Goal: Task Accomplishment & Management: Use online tool/utility

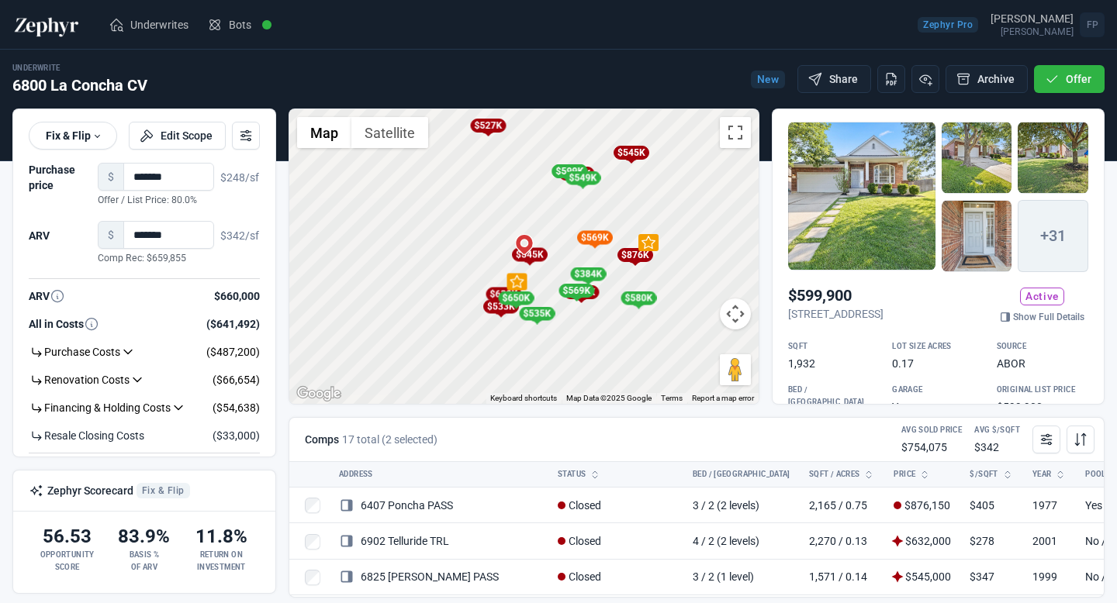
click at [36, 26] on img at bounding box center [46, 24] width 68 height 25
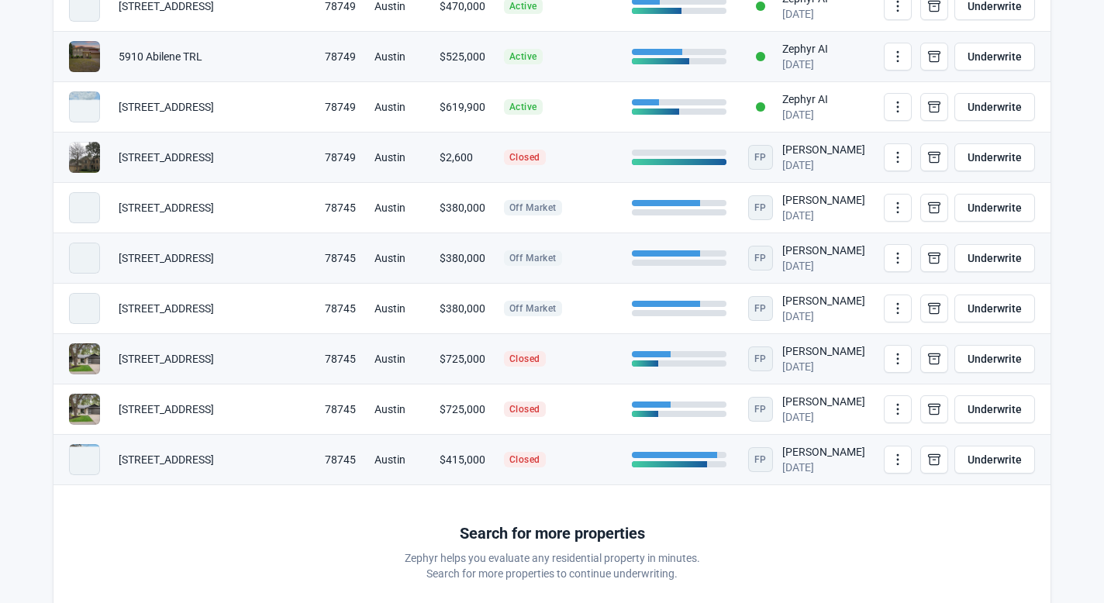
scroll to position [3517, 0]
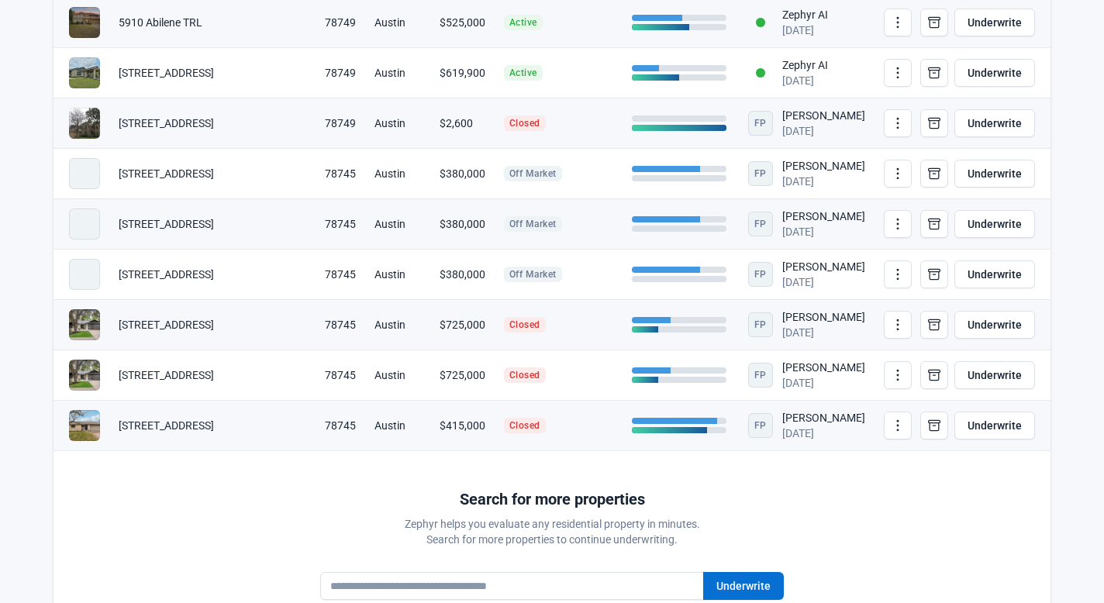
click at [207, 422] on td "[STREET_ADDRESS]" at bounding box center [212, 426] width 206 height 50
click at [316, 428] on td "78745" at bounding box center [341, 426] width 50 height 50
click at [430, 436] on td "$415,000" at bounding box center [462, 426] width 64 height 50
click at [85, 425] on span at bounding box center [84, 425] width 31 height 31
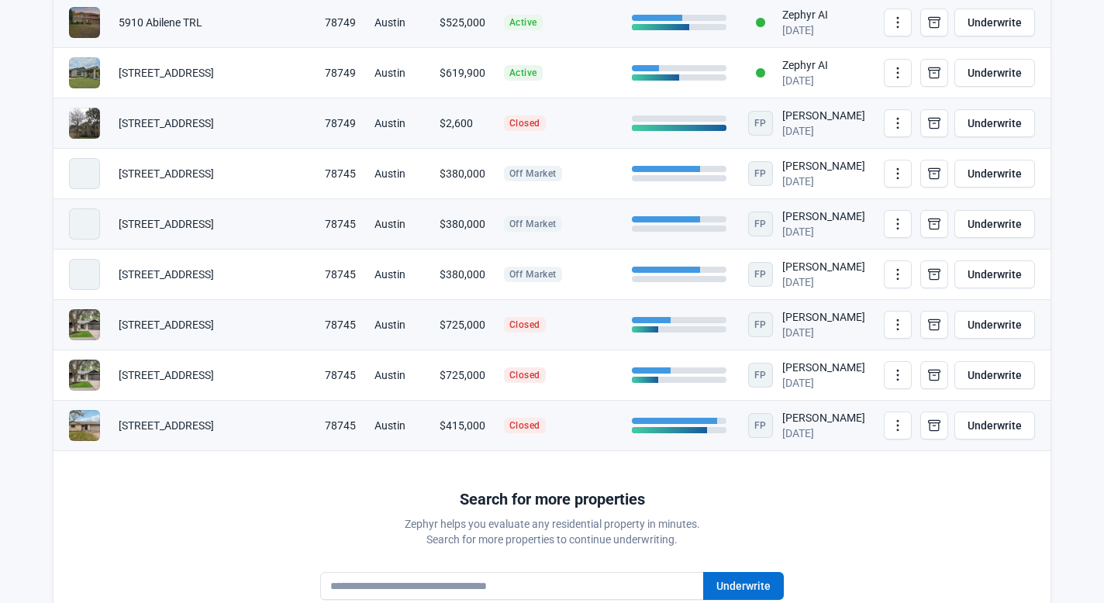
click at [632, 437] on td at bounding box center [679, 426] width 113 height 50
click at [665, 420] on div at bounding box center [674, 421] width 85 height 6
click at [504, 425] on span "Closed" at bounding box center [525, 426] width 42 height 16
click at [388, 425] on td "Austin" at bounding box center [397, 426] width 64 height 50
click at [993, 433] on link "Underwrite" at bounding box center [995, 426] width 81 height 28
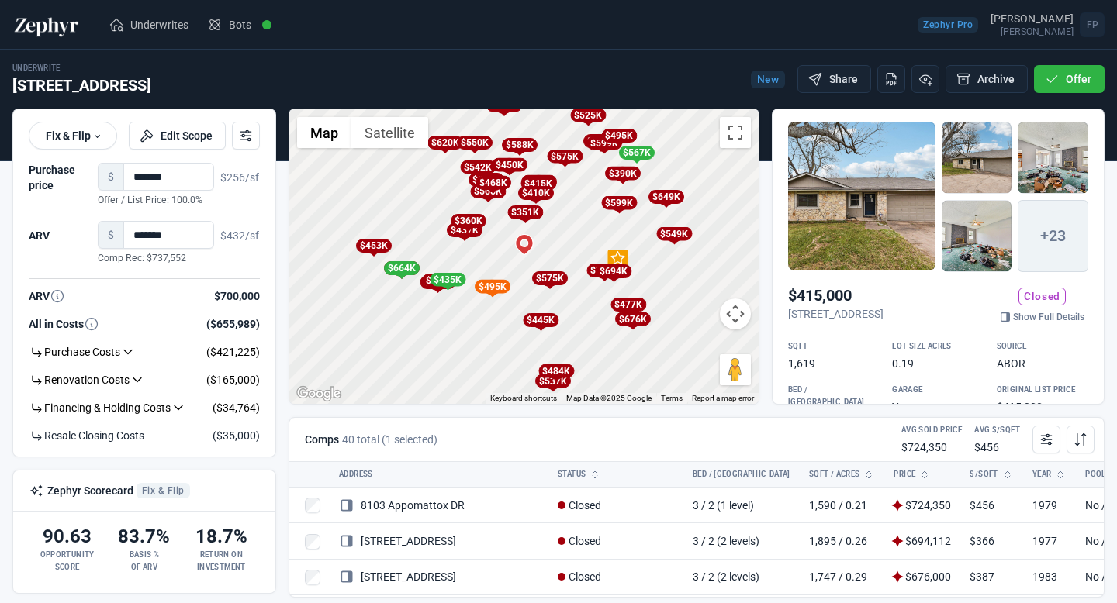
click at [883, 306] on p "[STREET_ADDRESS]" at bounding box center [835, 314] width 95 height 16
click at [1021, 317] on link "Show Full Details" at bounding box center [1042, 317] width 92 height 16
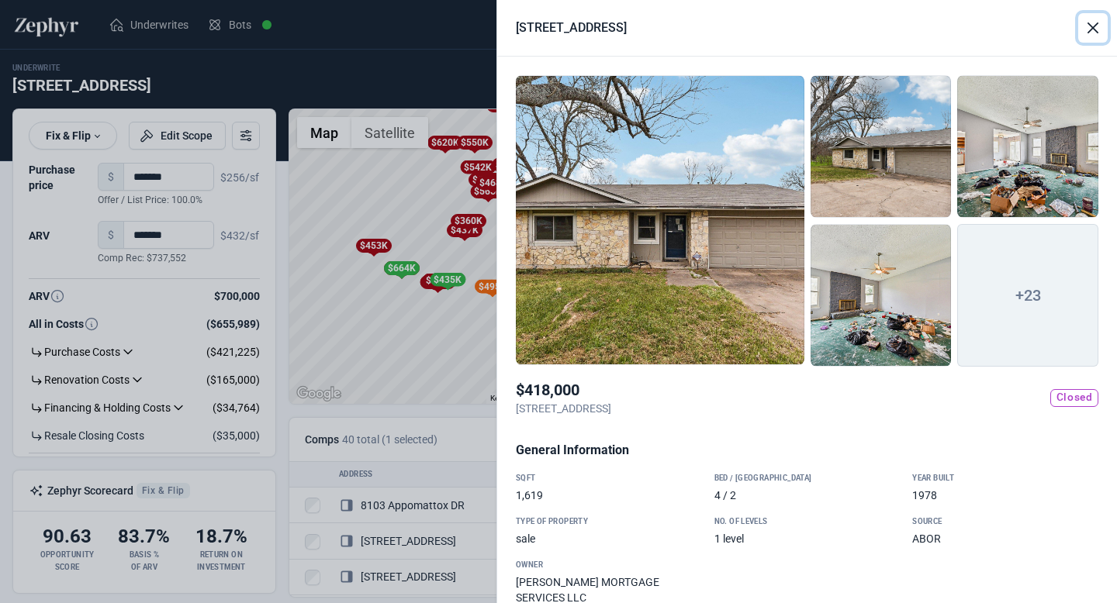
click at [1093, 22] on button "Close" at bounding box center [1092, 27] width 29 height 29
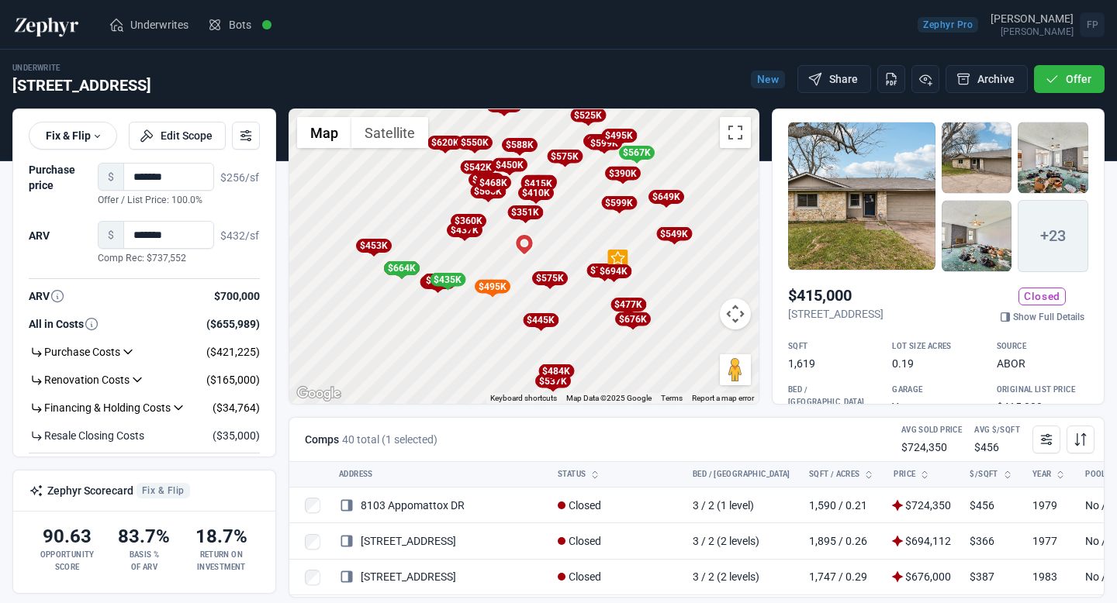
click at [67, 83] on h2 "[STREET_ADDRESS]" at bounding box center [81, 85] width 139 height 22
click at [105, 99] on div "Underwrite 8115 Seminary Ridge DR New Share Archive Offer" at bounding box center [558, 85] width 1092 height 47
click at [45, 19] on img at bounding box center [46, 24] width 68 height 25
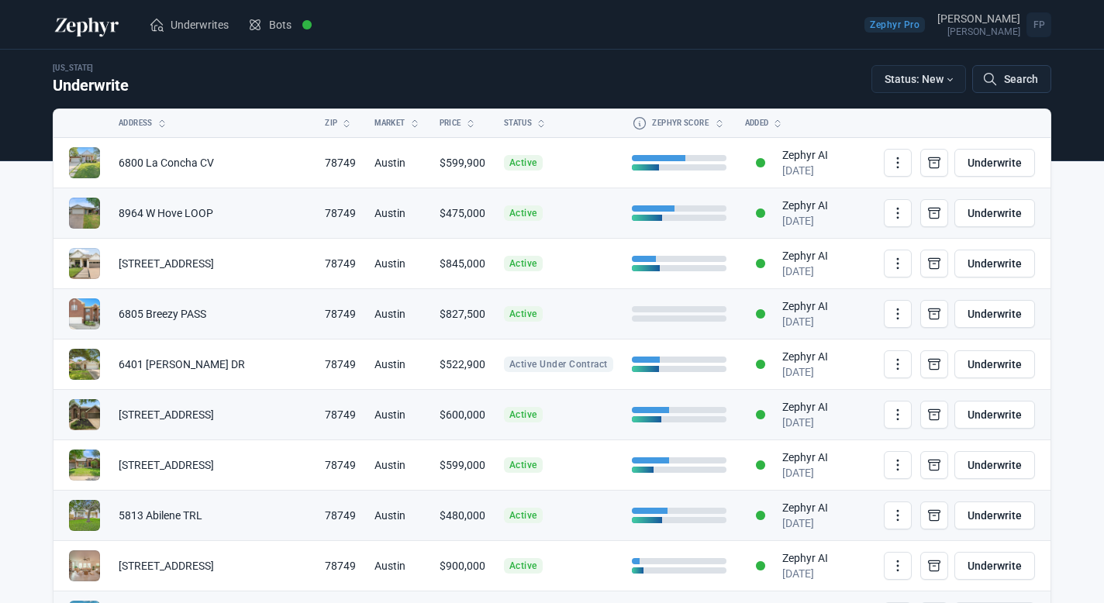
click at [1014, 81] on button "Search" at bounding box center [1011, 79] width 79 height 28
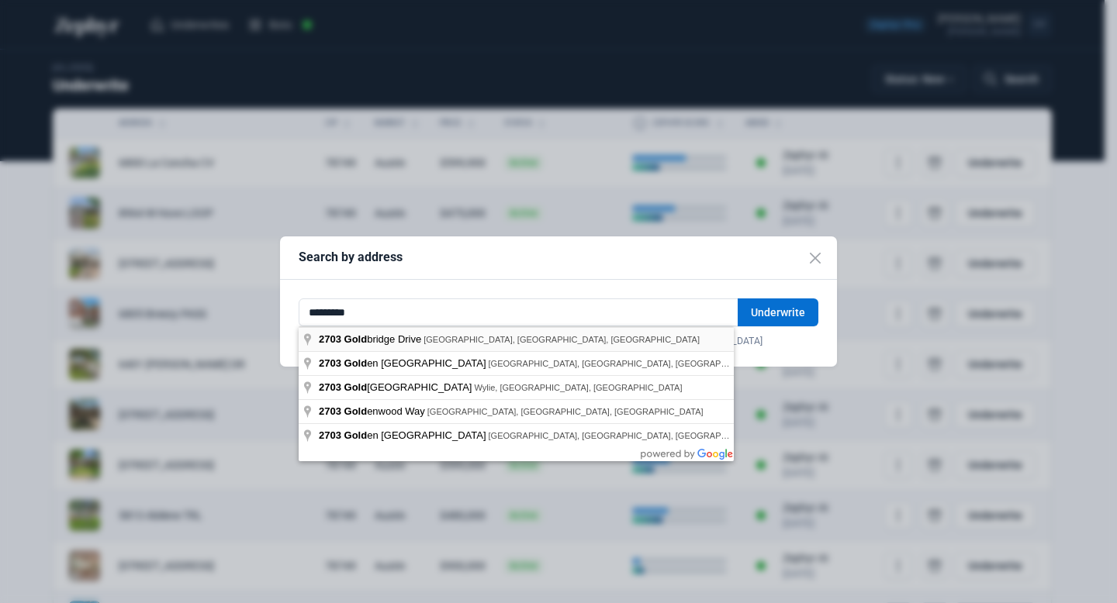
type input "**********"
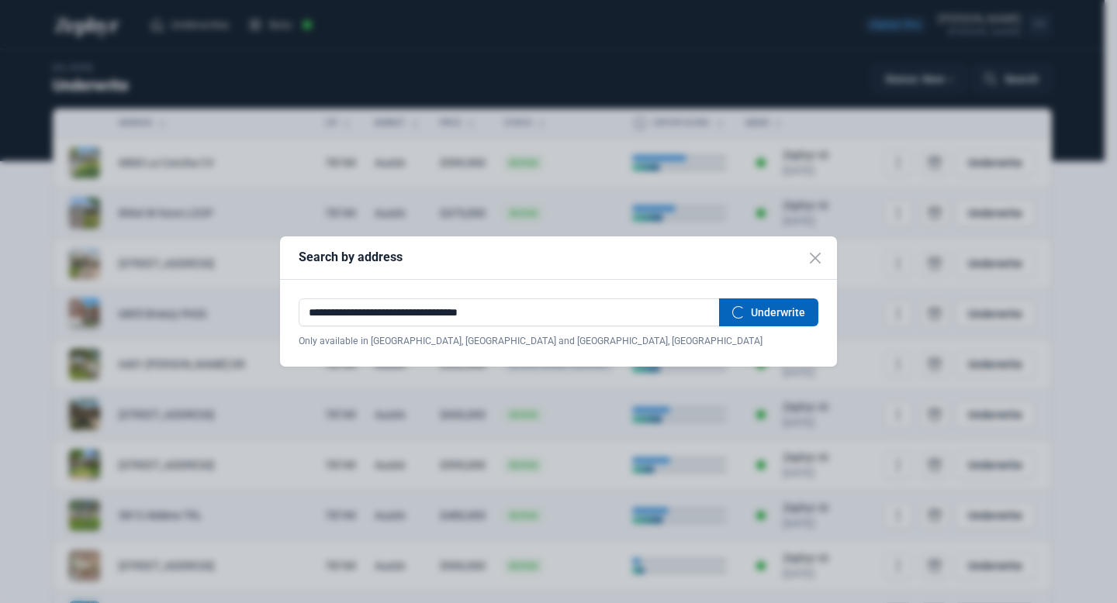
click at [762, 314] on button "Underwrite" at bounding box center [768, 313] width 99 height 28
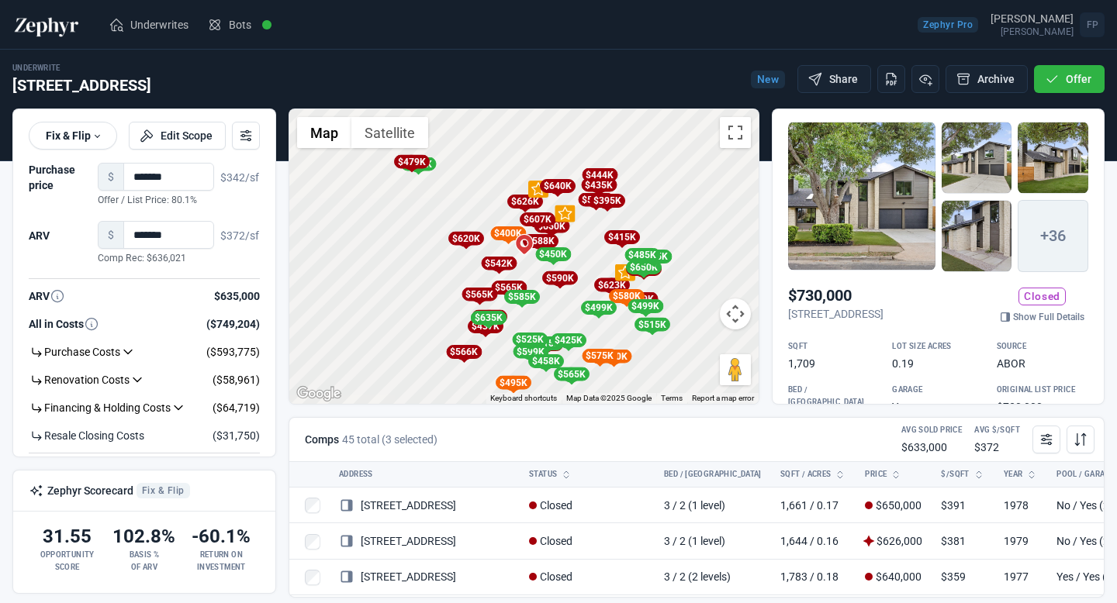
click at [883, 285] on h2 "$730,000" at bounding box center [835, 296] width 95 height 22
click at [883, 298] on h2 "$730,000" at bounding box center [835, 296] width 95 height 22
click at [1000, 323] on link "Show Full Details" at bounding box center [1042, 317] width 92 height 16
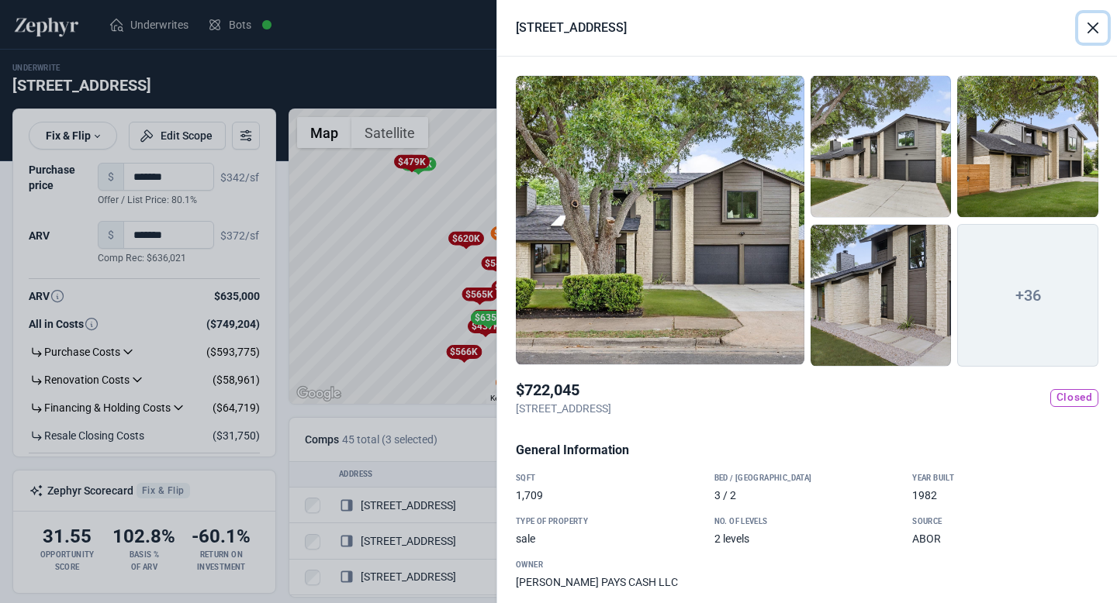
click at [1093, 21] on button "Close" at bounding box center [1092, 27] width 29 height 29
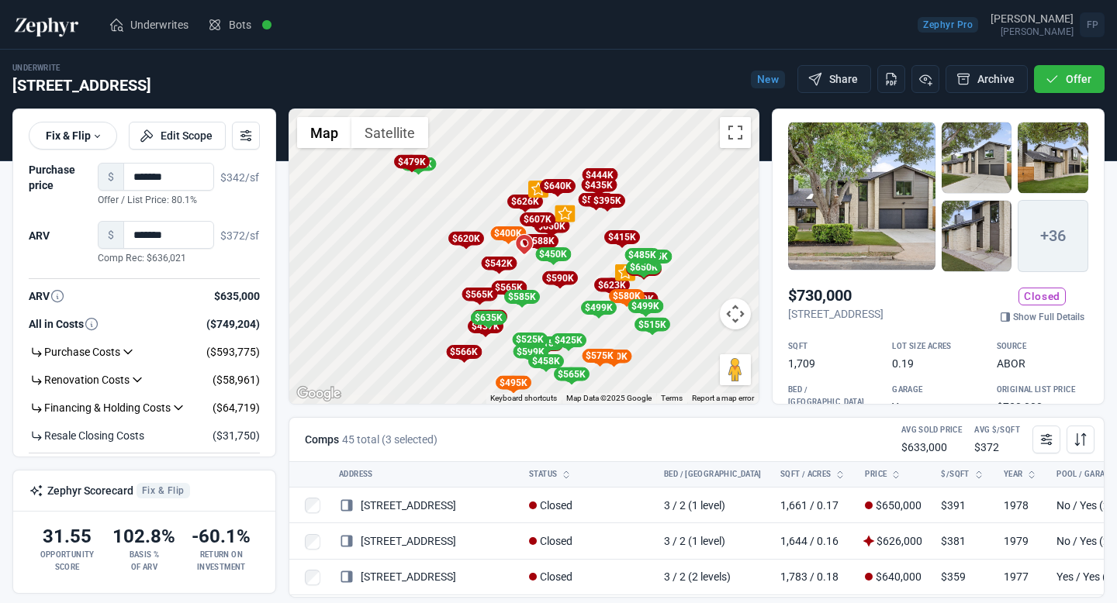
click at [883, 308] on p "[STREET_ADDRESS]" at bounding box center [835, 314] width 95 height 16
click at [1010, 323] on link "Show Full Details" at bounding box center [1042, 317] width 92 height 16
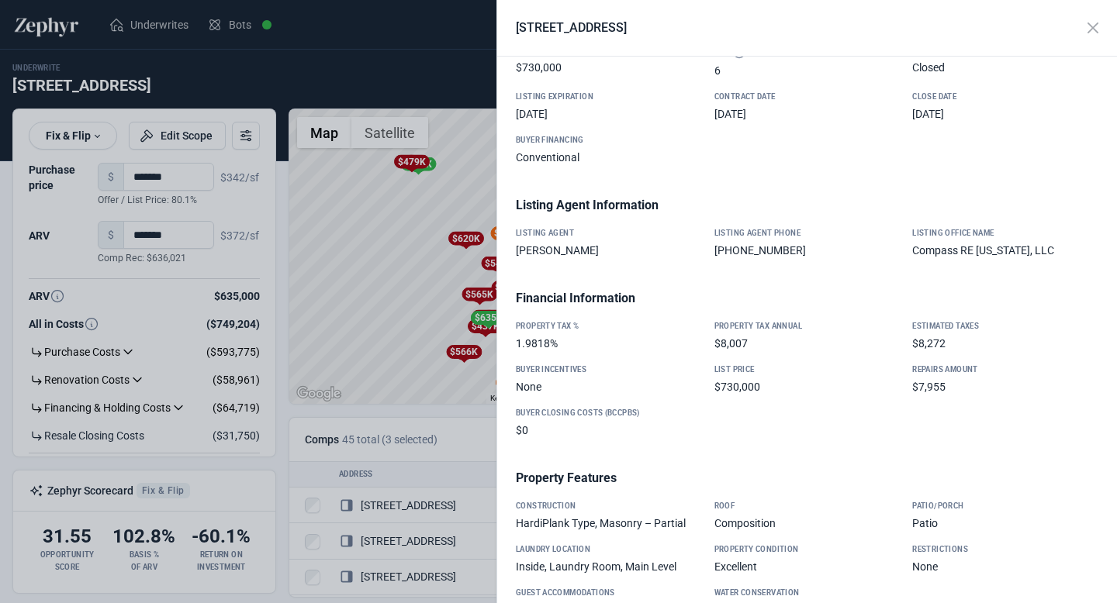
scroll to position [1041, 0]
